Goal: Entertainment & Leisure: Browse casually

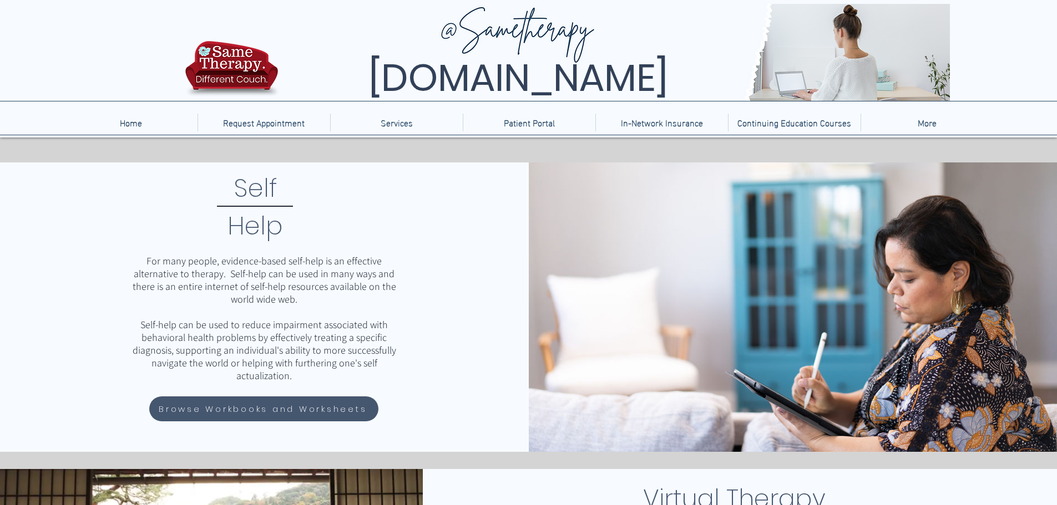
click at [293, 405] on span "Browse Workbooks and Worksheets" at bounding box center [263, 409] width 208 height 13
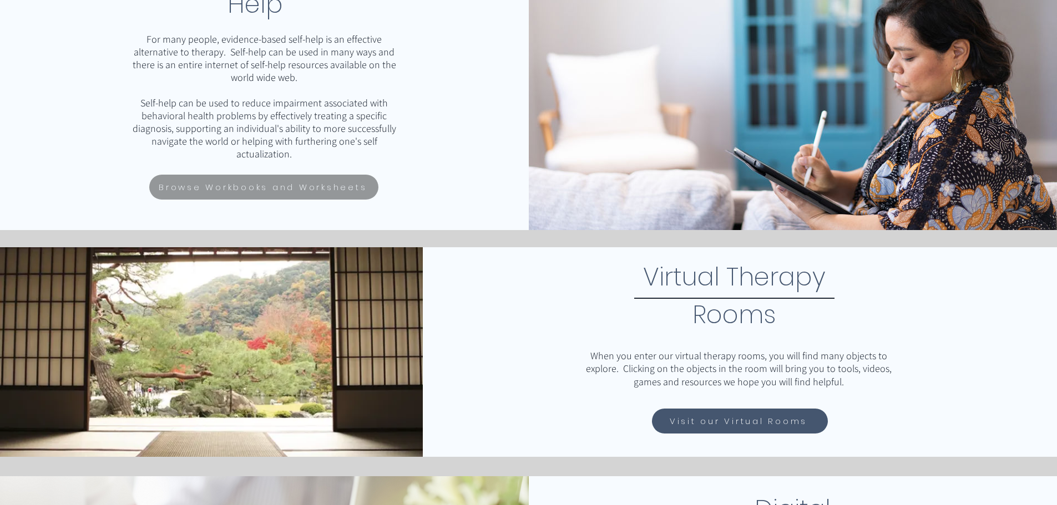
click at [722, 430] on span "Visit our Virtual Rooms" at bounding box center [739, 422] width 173 height 22
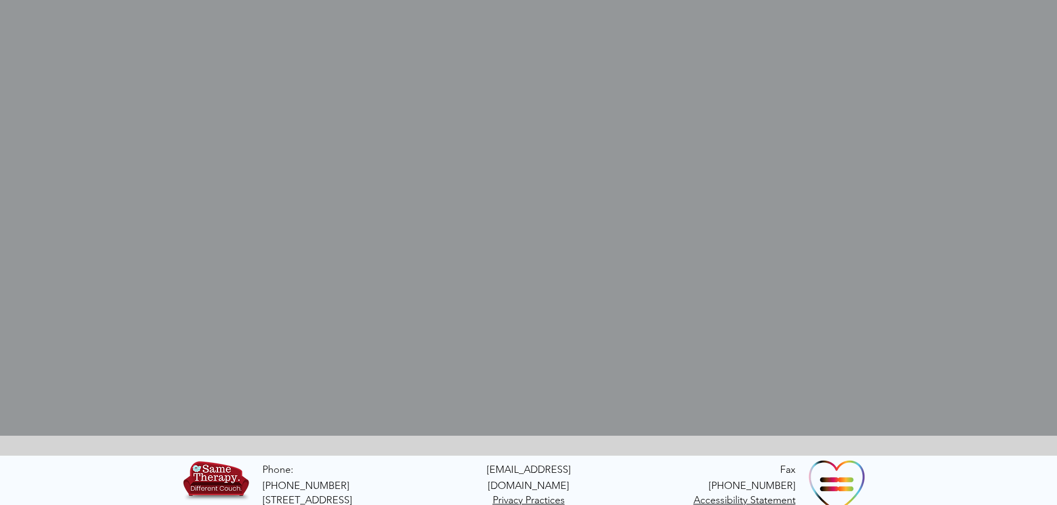
scroll to position [422, 0]
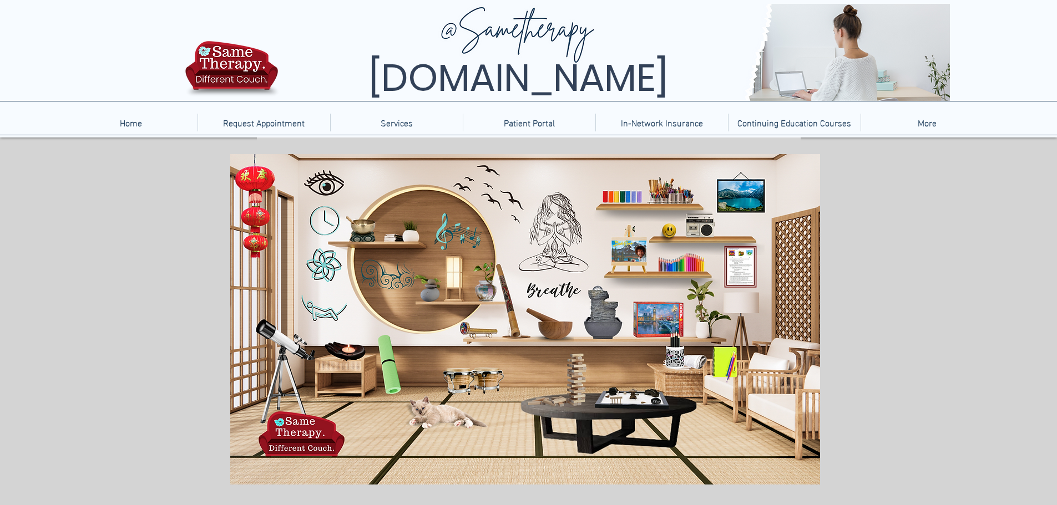
click at [544, 327] on icon "An image of a Molcajete, when clicked brings you to an alchemy game." at bounding box center [555, 321] width 37 height 37
click at [491, 373] on icon "An image of bongos, when clicked brings you to a bongos game." at bounding box center [470, 378] width 63 height 24
click at [577, 372] on icon "An image of a Jenga game when clicked brings you to an online version of Jenga." at bounding box center [575, 378] width 22 height 58
click at [601, 311] on icon "main content" at bounding box center [607, 311] width 44 height 50
click at [675, 316] on icon "An image of a jigsaw puzzle box, when clicked brings you to a jigsaw puzzle gam…" at bounding box center [659, 316] width 50 height 34
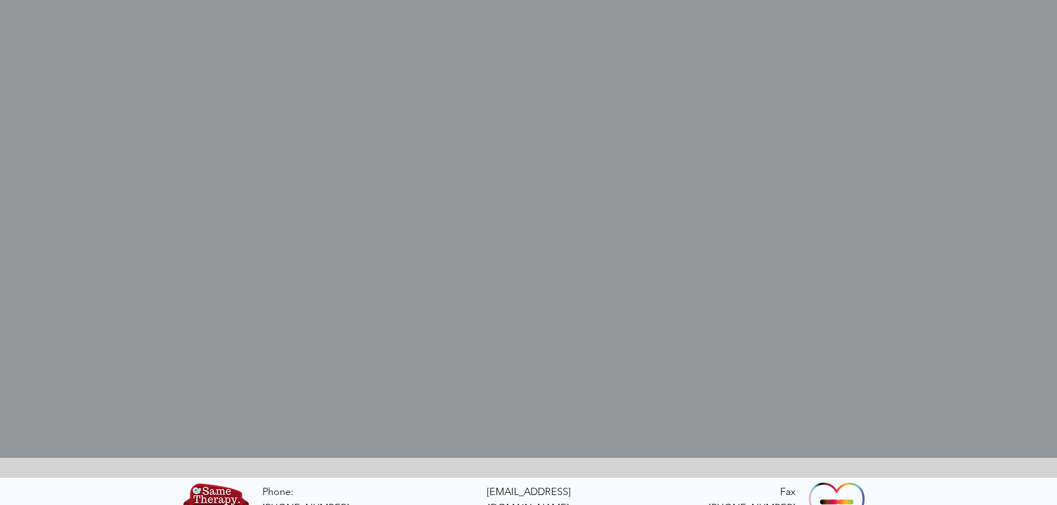
scroll to position [422, 0]
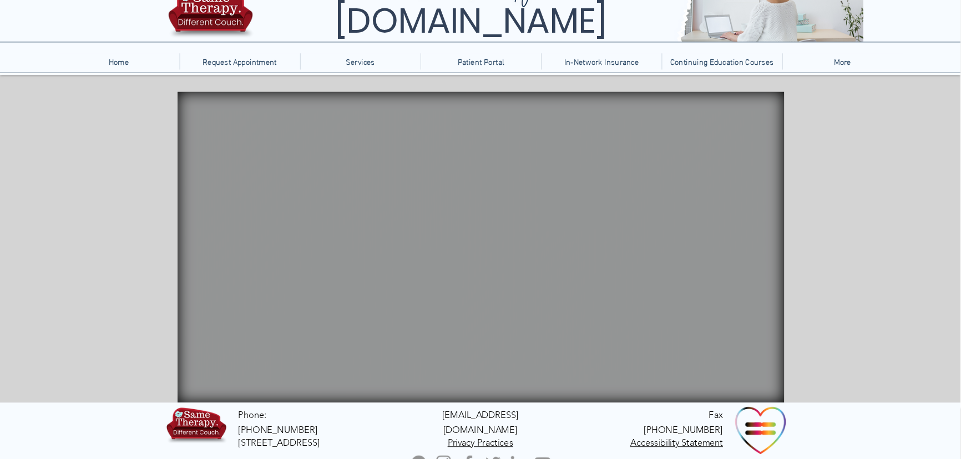
scroll to position [55, 0]
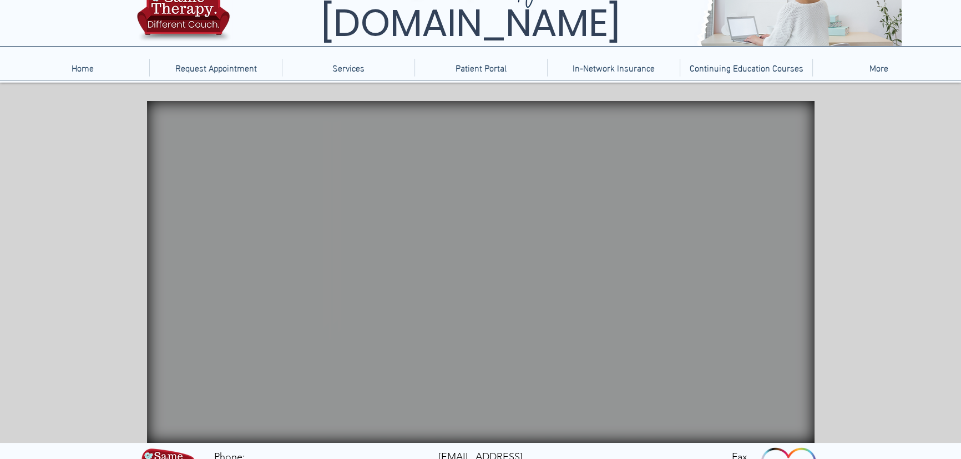
drag, startPoint x: 1065, startPoint y: 0, endPoint x: 871, endPoint y: 394, distance: 439.4
click at [871, 394] on div "main content" at bounding box center [480, 263] width 961 height 361
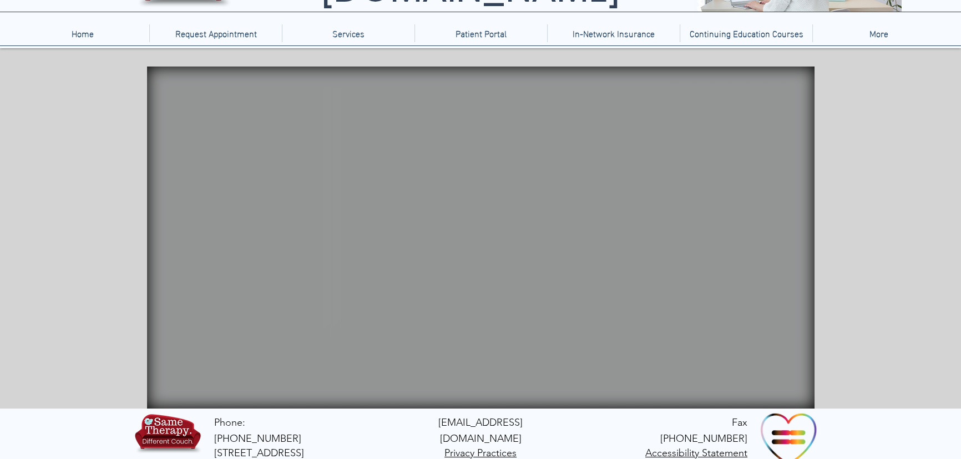
scroll to position [100, 0]
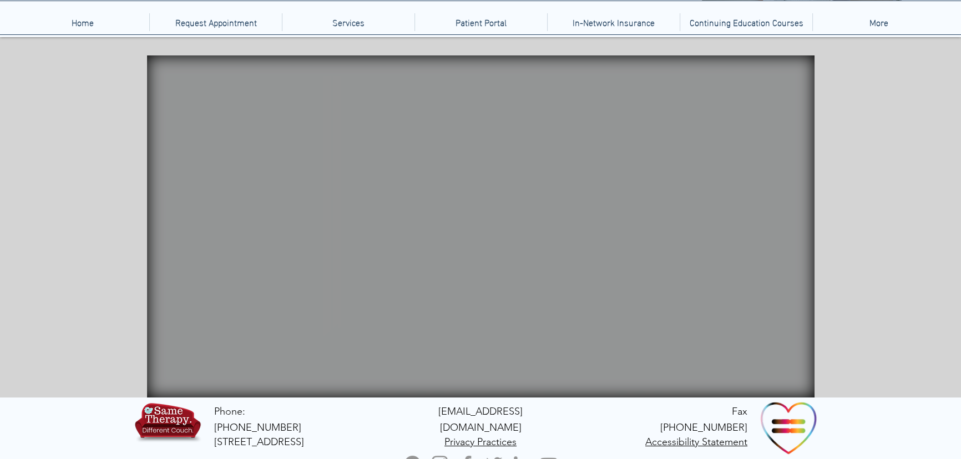
click at [476, 347] on video "main content" at bounding box center [480, 226] width 667 height 342
click at [676, 196] on icon "An image of a fidget spinner that when clicked brings you to a fidget spinner w…" at bounding box center [687, 193] width 32 height 27
click at [219, 129] on icon "main content" at bounding box center [206, 130] width 100 height 99
click at [218, 277] on icon "main content" at bounding box center [239, 275] width 43 height 39
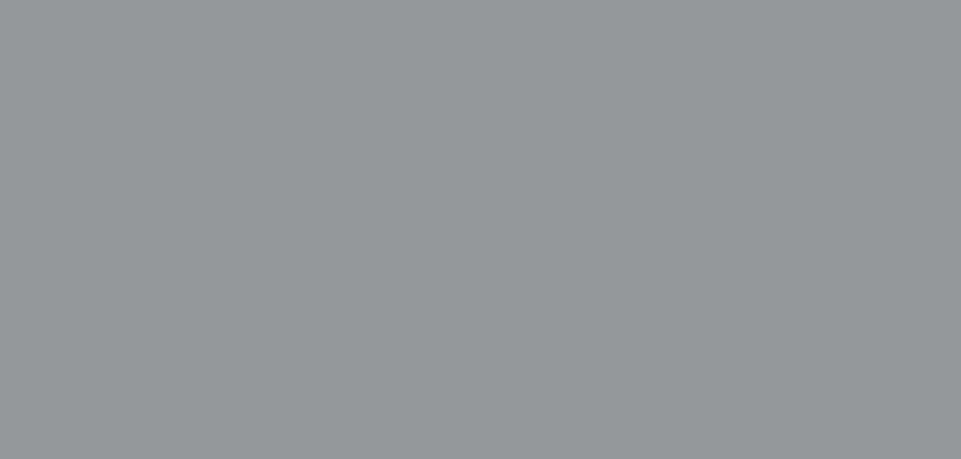
scroll to position [302, 0]
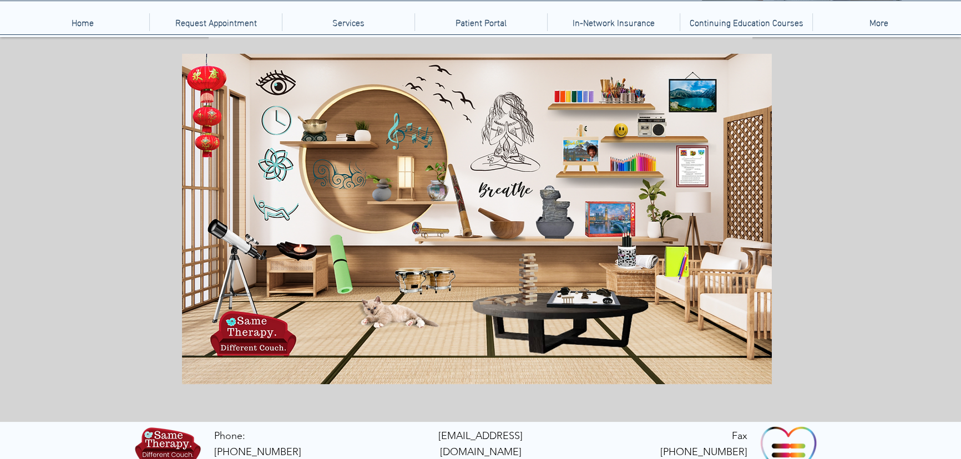
click at [503, 136] on icon at bounding box center [510, 130] width 54 height 80
click at [515, 191] on icon "main content" at bounding box center [506, 187] width 54 height 16
click at [603, 225] on icon "An image of a jigsaw puzzle box, when clicked brings you to a jigsaw puzzle gam…" at bounding box center [611, 216] width 50 height 34
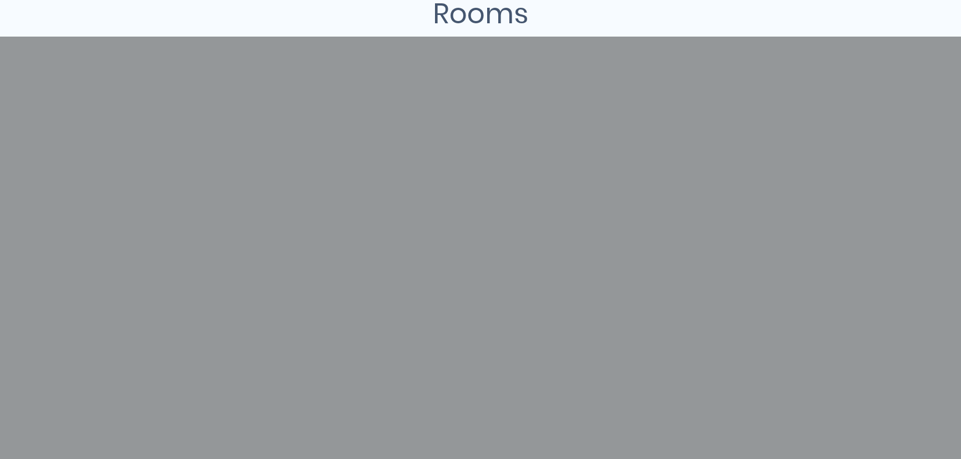
scroll to position [302, 0]
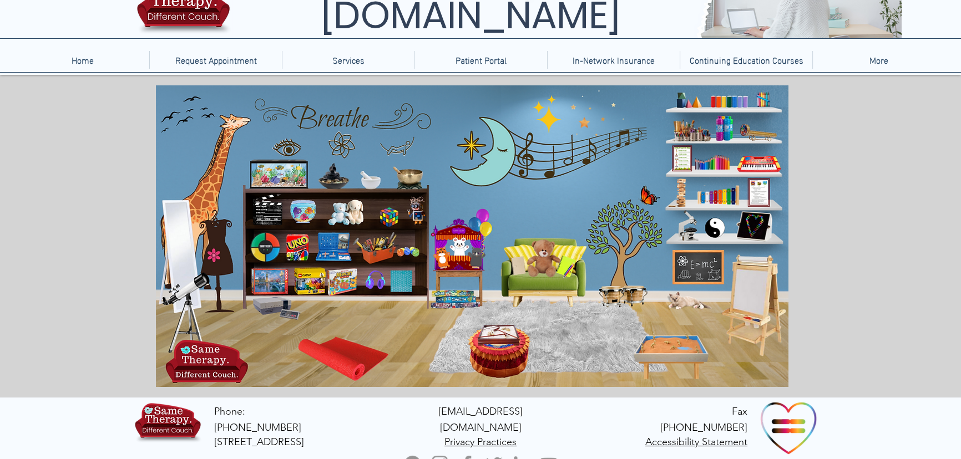
click at [615, 298] on icon "An image of bongos that when clicked brings you to a drumming game." at bounding box center [621, 295] width 52 height 23
click at [413, 170] on icon "main content" at bounding box center [409, 177] width 26 height 26
click at [716, 162] on icon "An image of colored pencils that when clicked brings you to a coloring game." at bounding box center [711, 161] width 39 height 17
click at [683, 158] on icon "An image of garden yoga for kids that when clicked brings you to garden yoga fo…" at bounding box center [680, 161] width 18 height 26
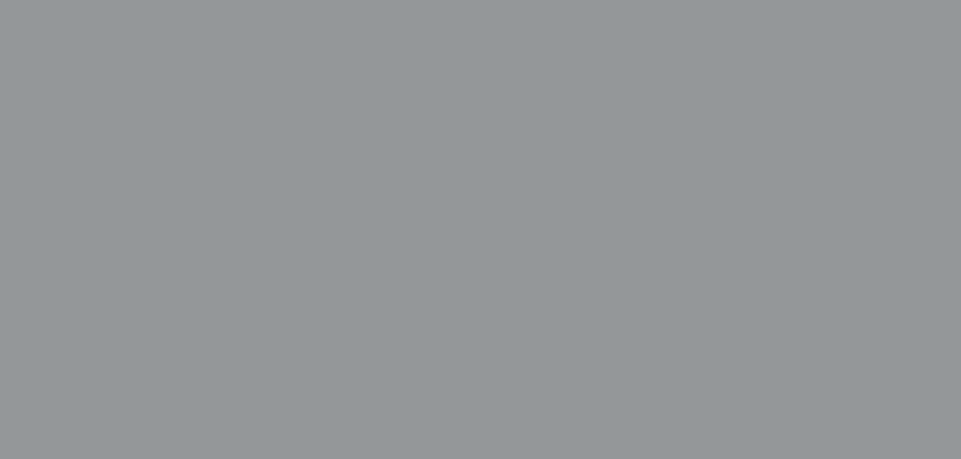
scroll to position [201, 0]
